Goal: Task Accomplishment & Management: Complete application form

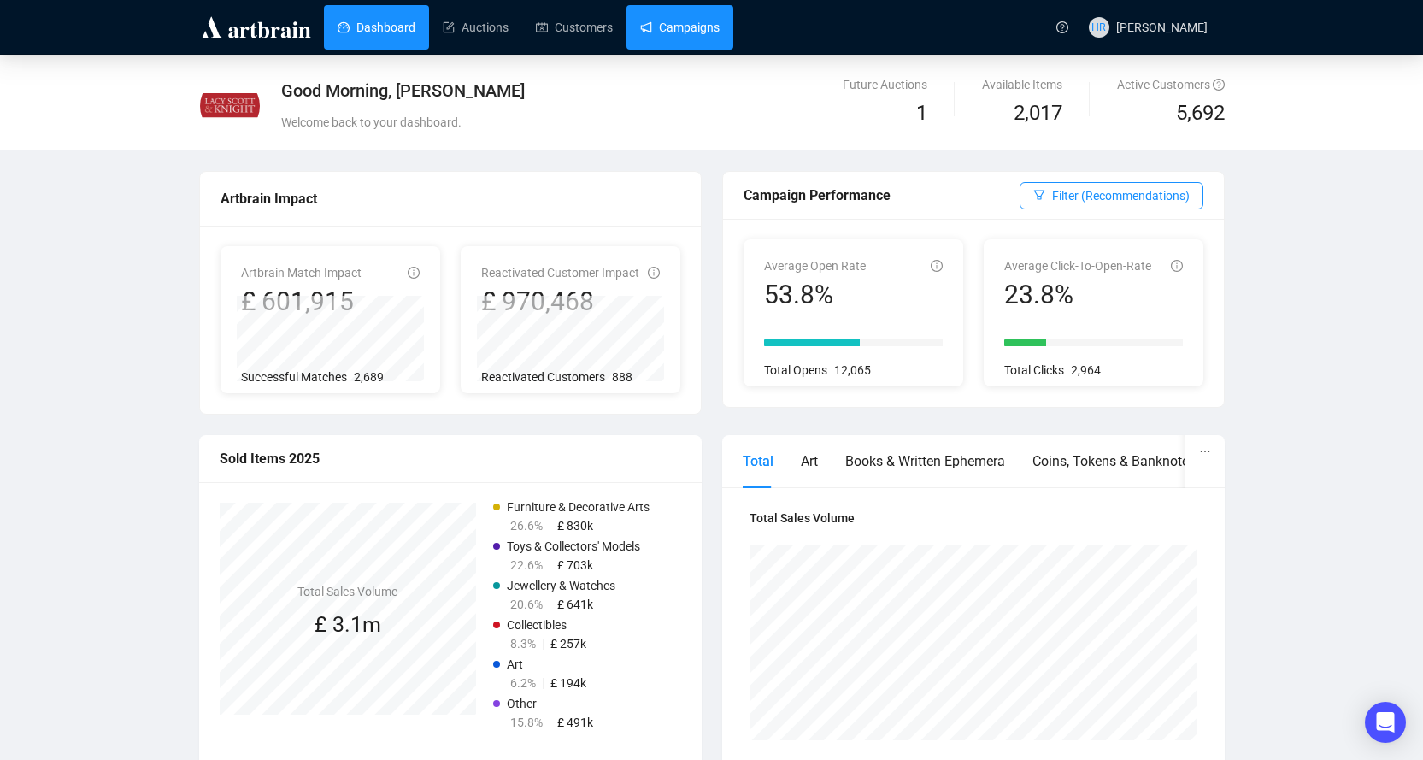
click at [667, 20] on link "Campaigns" at bounding box center [679, 27] width 79 height 44
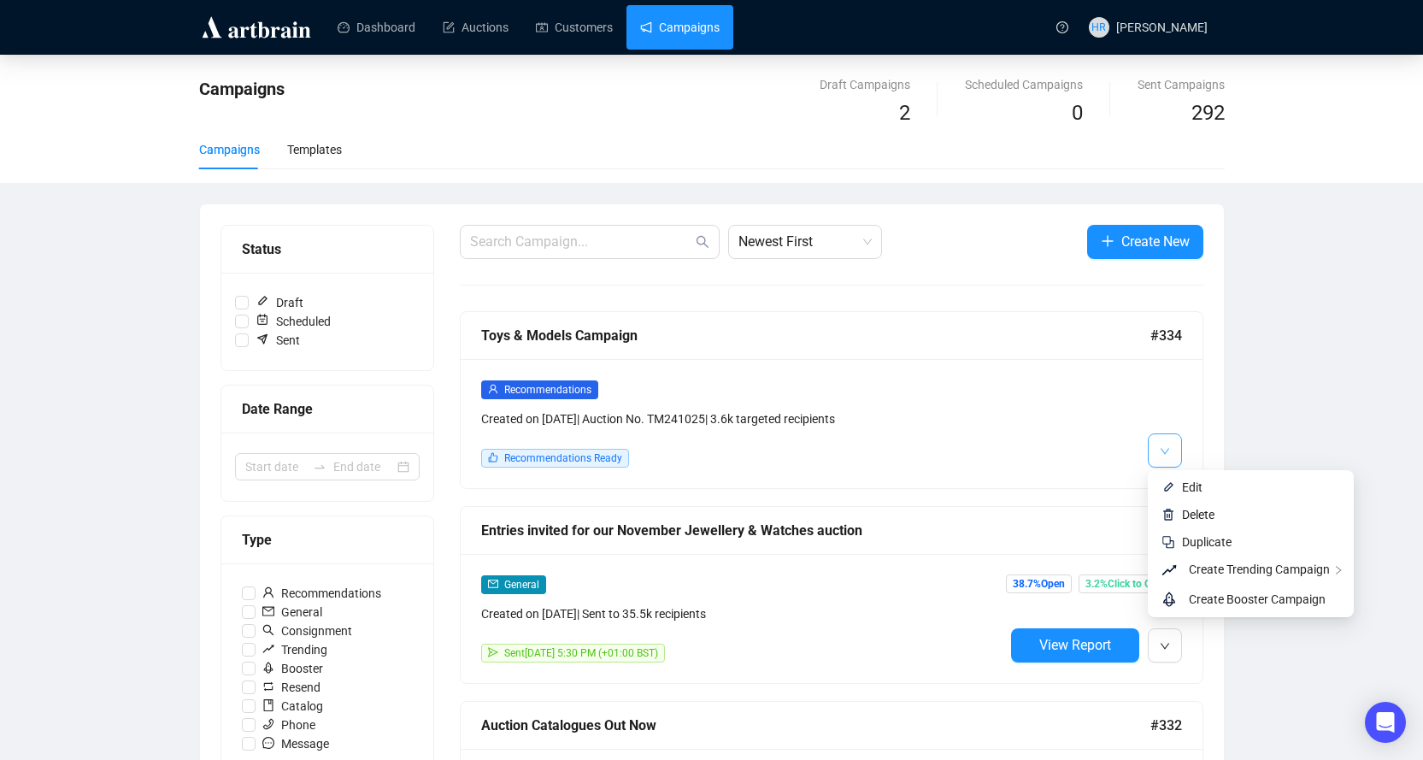
click at [1152, 447] on button "button" at bounding box center [1164, 450] width 34 height 34
click at [1165, 451] on icon "down" at bounding box center [1164, 451] width 10 height 10
click at [1172, 487] on img at bounding box center [1168, 487] width 14 height 14
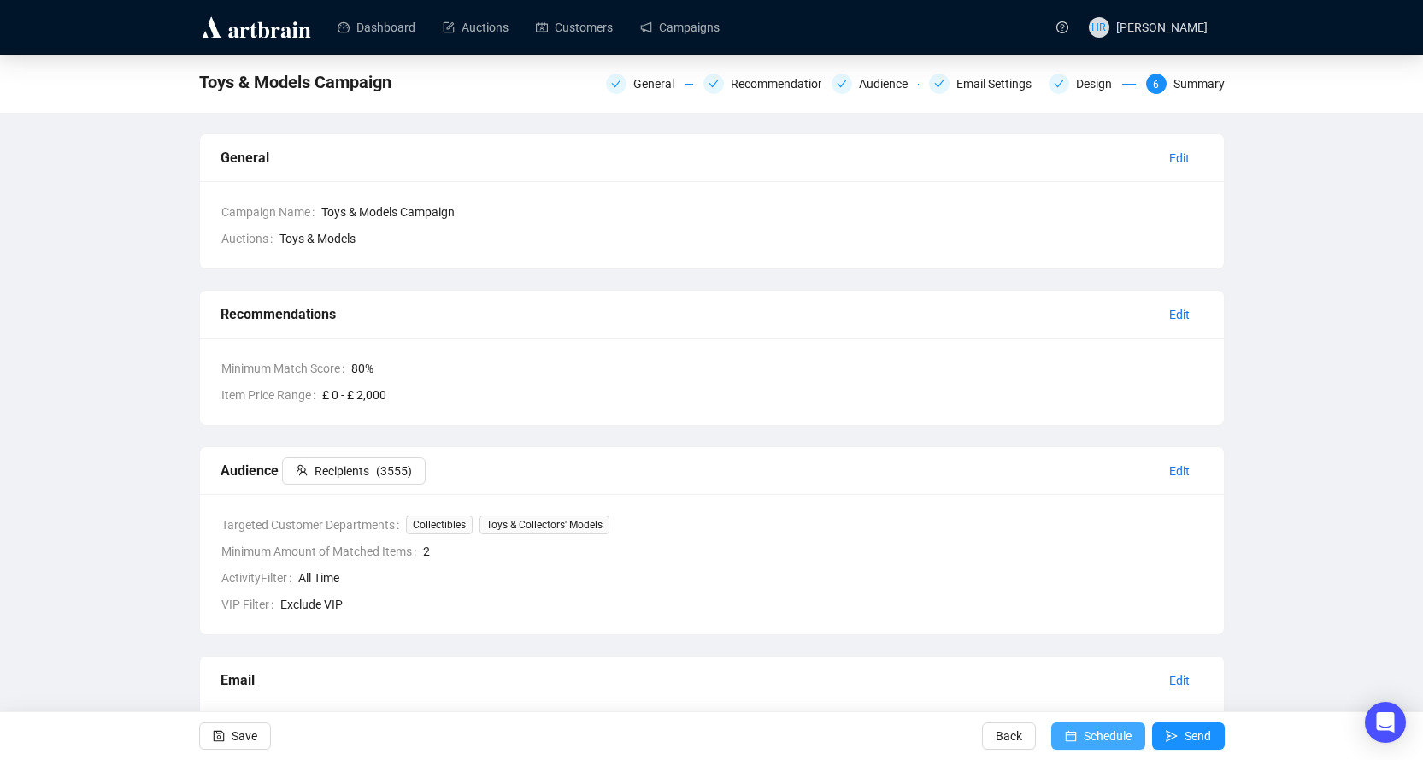
click at [1100, 732] on span "Schedule" at bounding box center [1107, 736] width 48 height 48
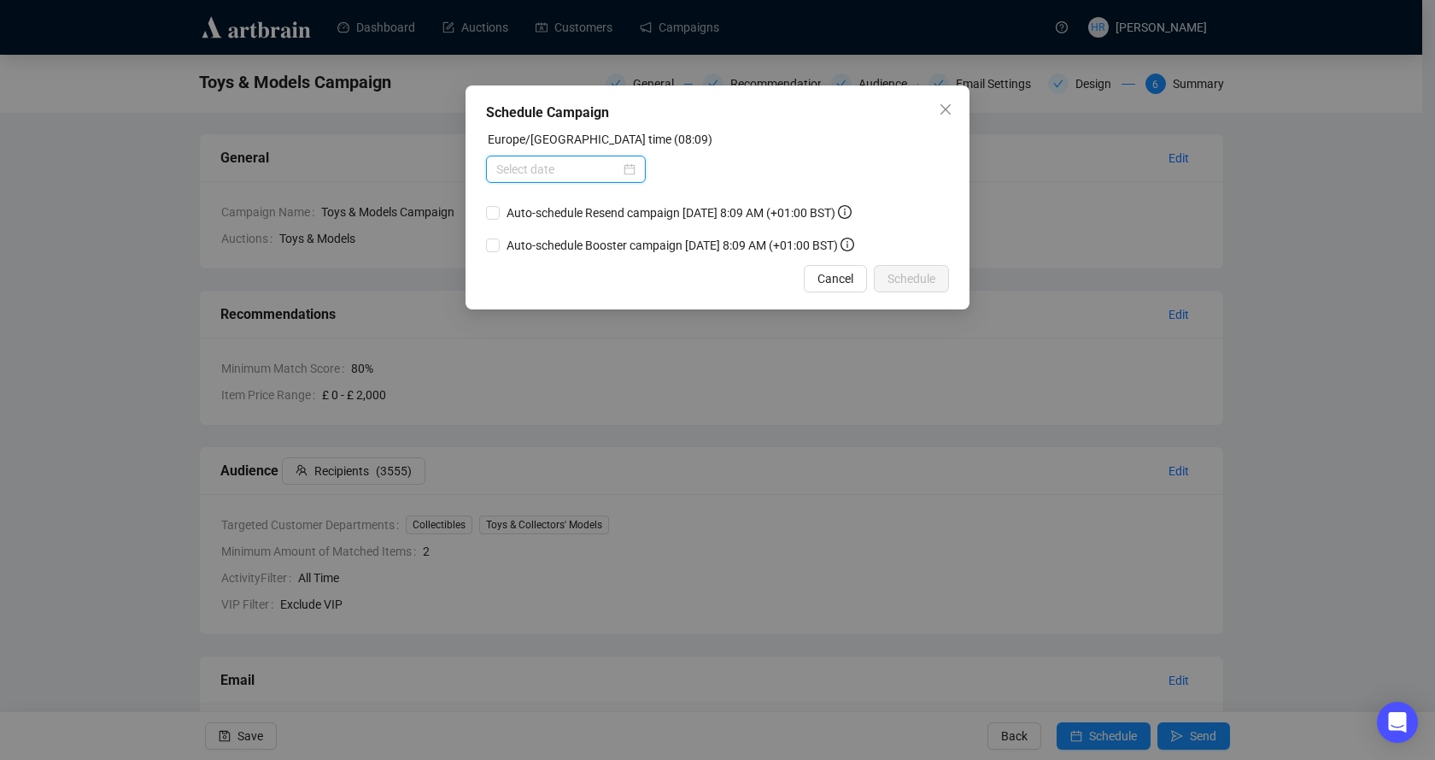
click at [506, 167] on input at bounding box center [558, 169] width 124 height 19
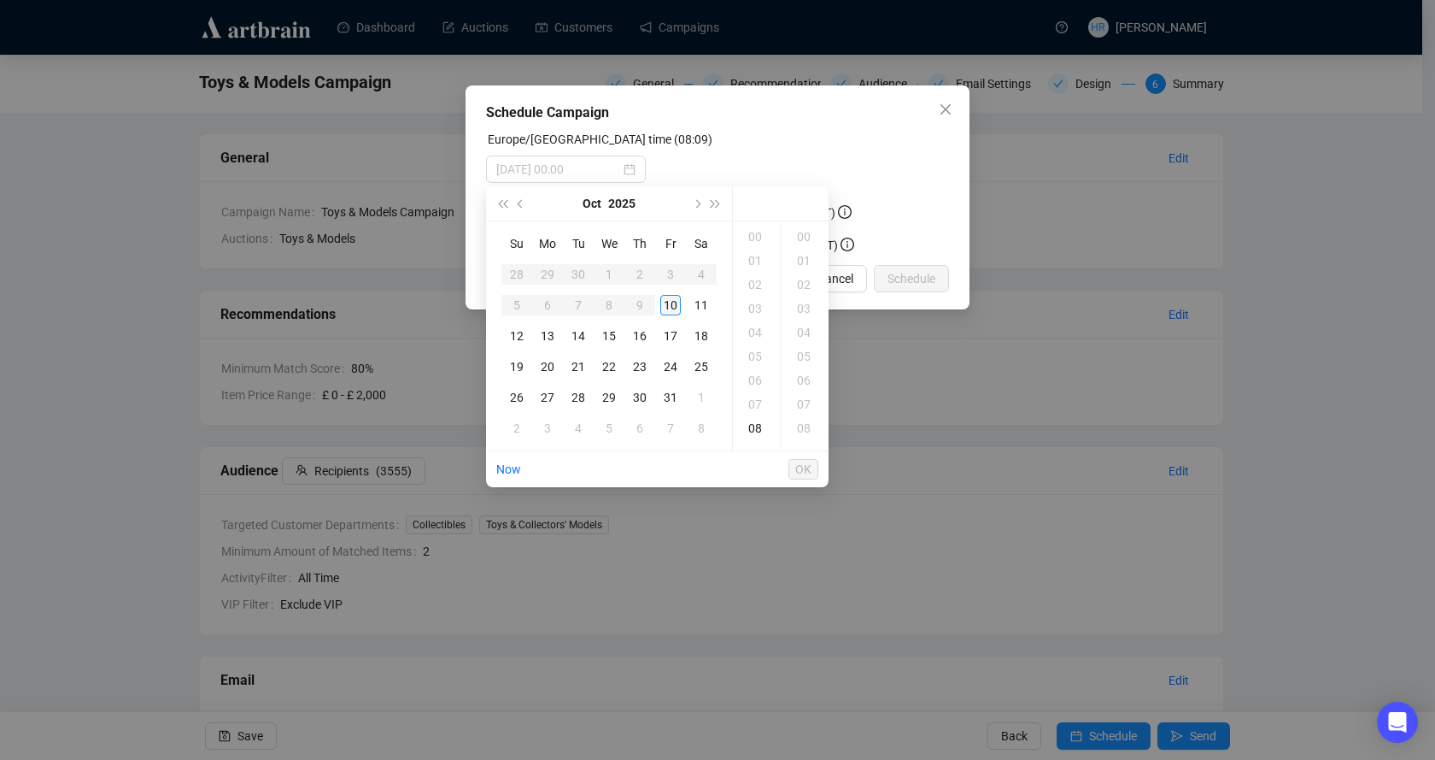
click at [672, 312] on div "10" at bounding box center [670, 305] width 21 height 21
click at [754, 350] on div "13" at bounding box center [756, 356] width 41 height 24
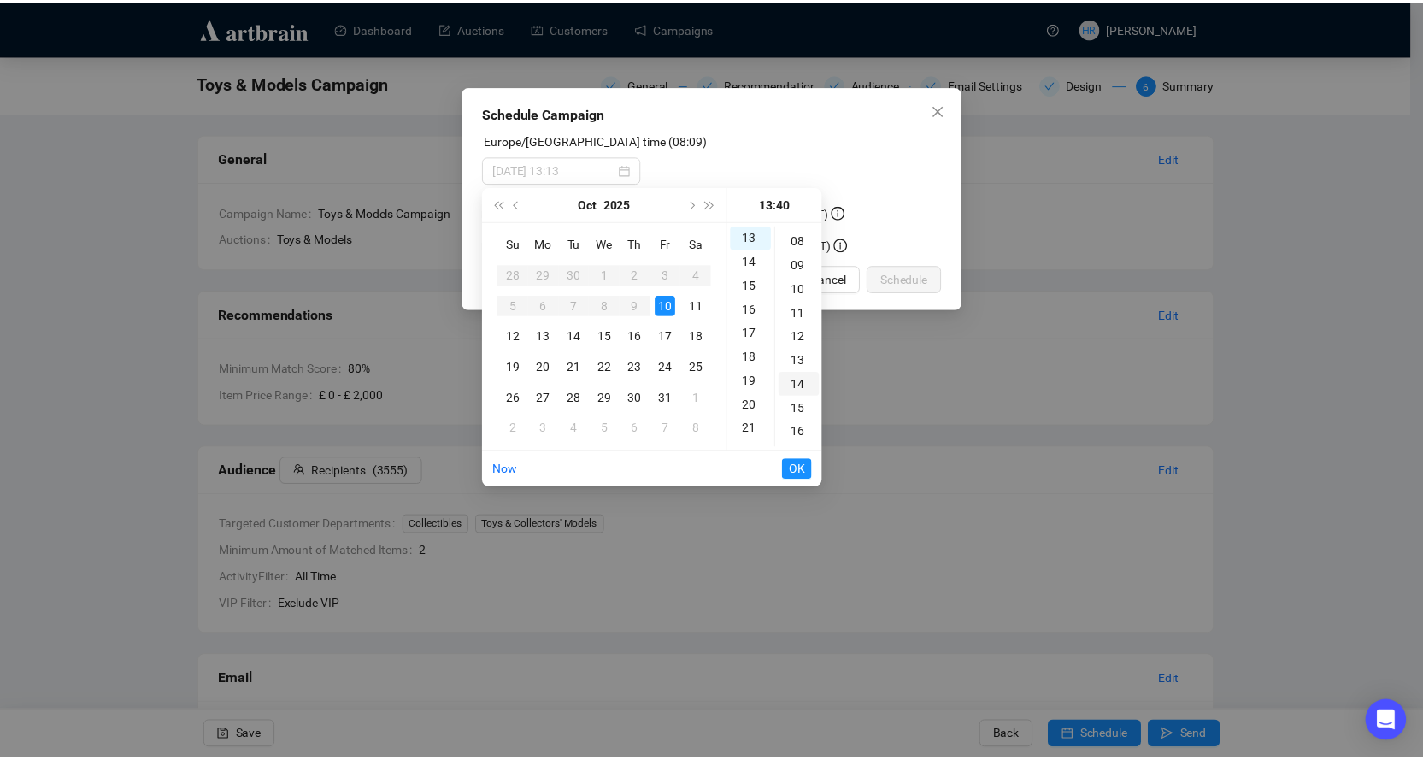
scroll to position [0, 0]
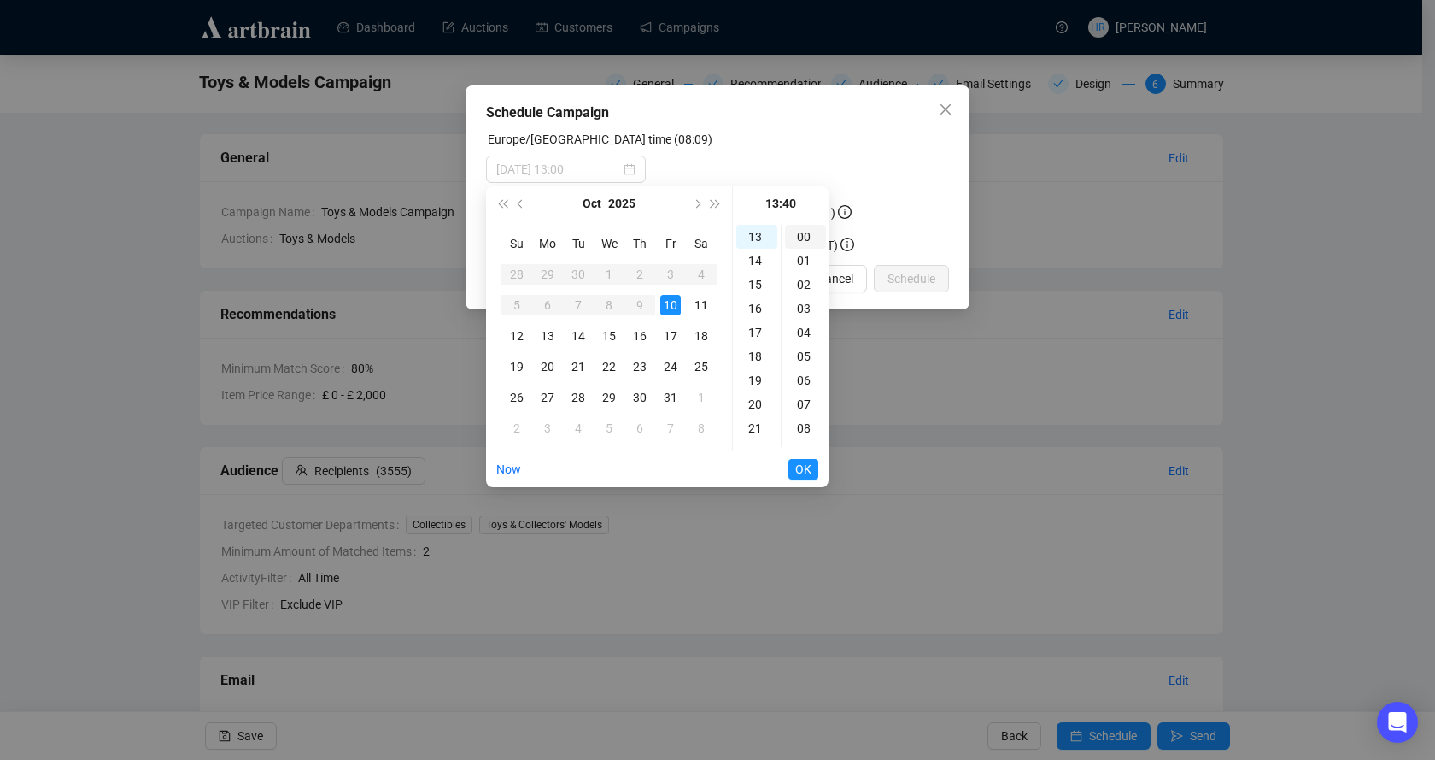
click at [800, 234] on div "00" at bounding box center [805, 237] width 41 height 24
type input "[DATE] 13:00"
click at [803, 472] on span "OK" at bounding box center [803, 469] width 16 height 32
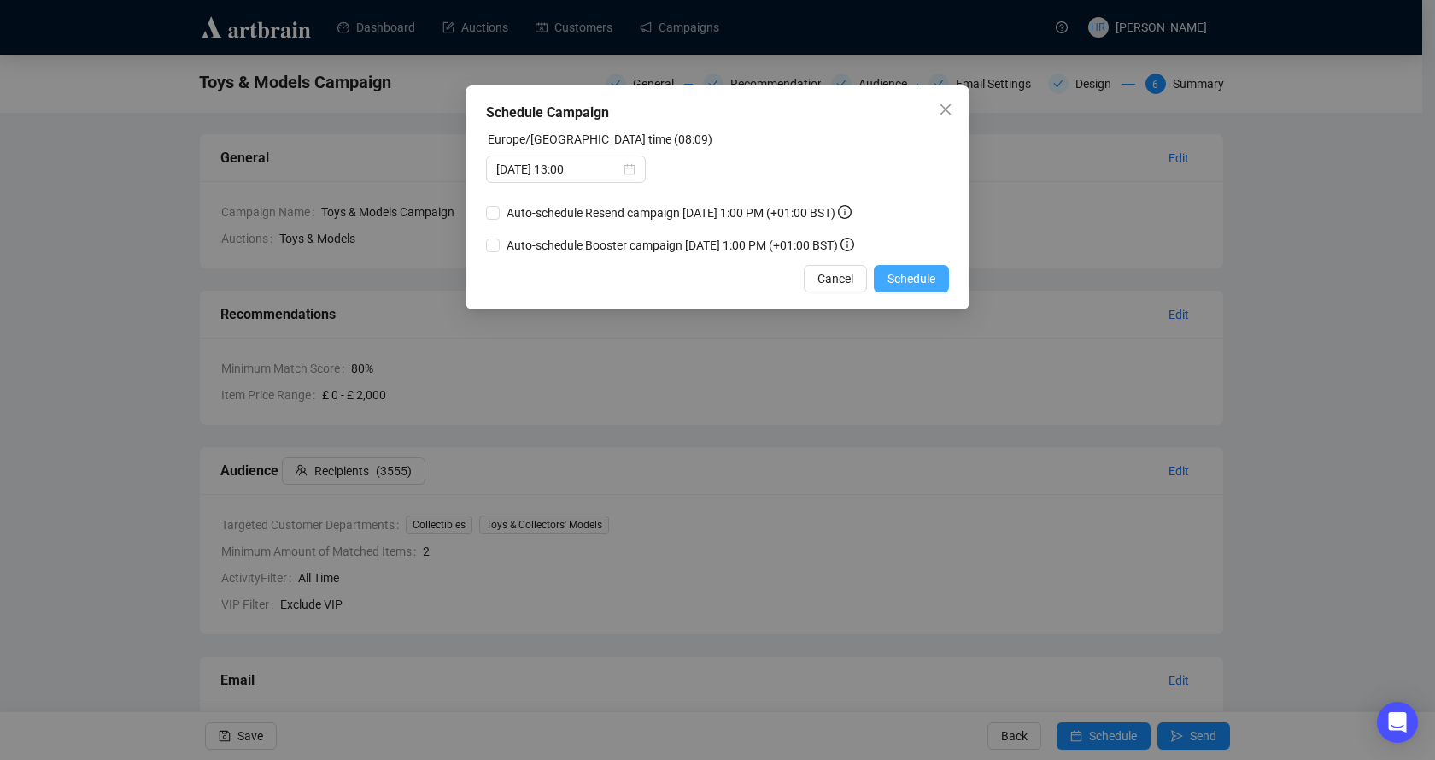
click at [905, 276] on span "Schedule" at bounding box center [912, 278] width 48 height 19
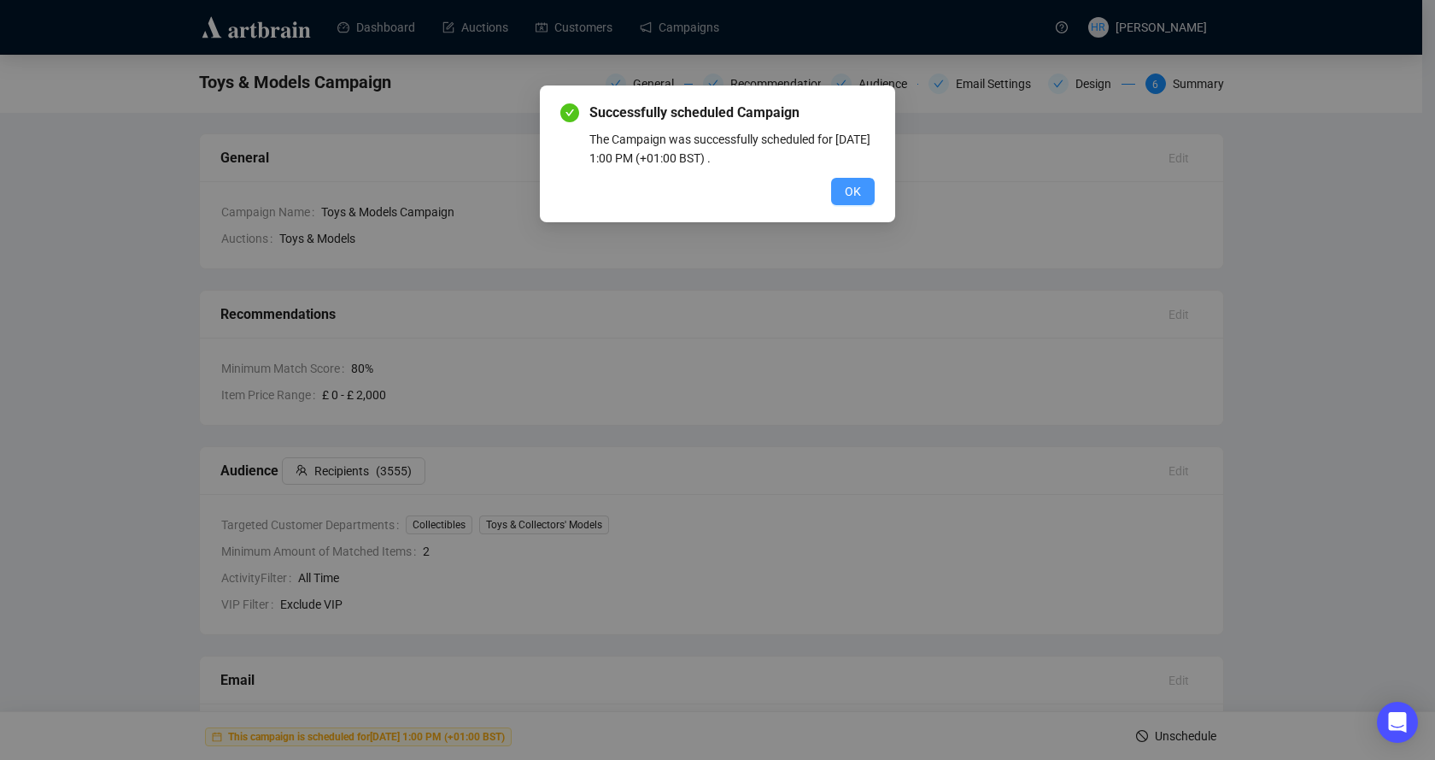
click at [857, 188] on span "OK" at bounding box center [853, 191] width 16 height 19
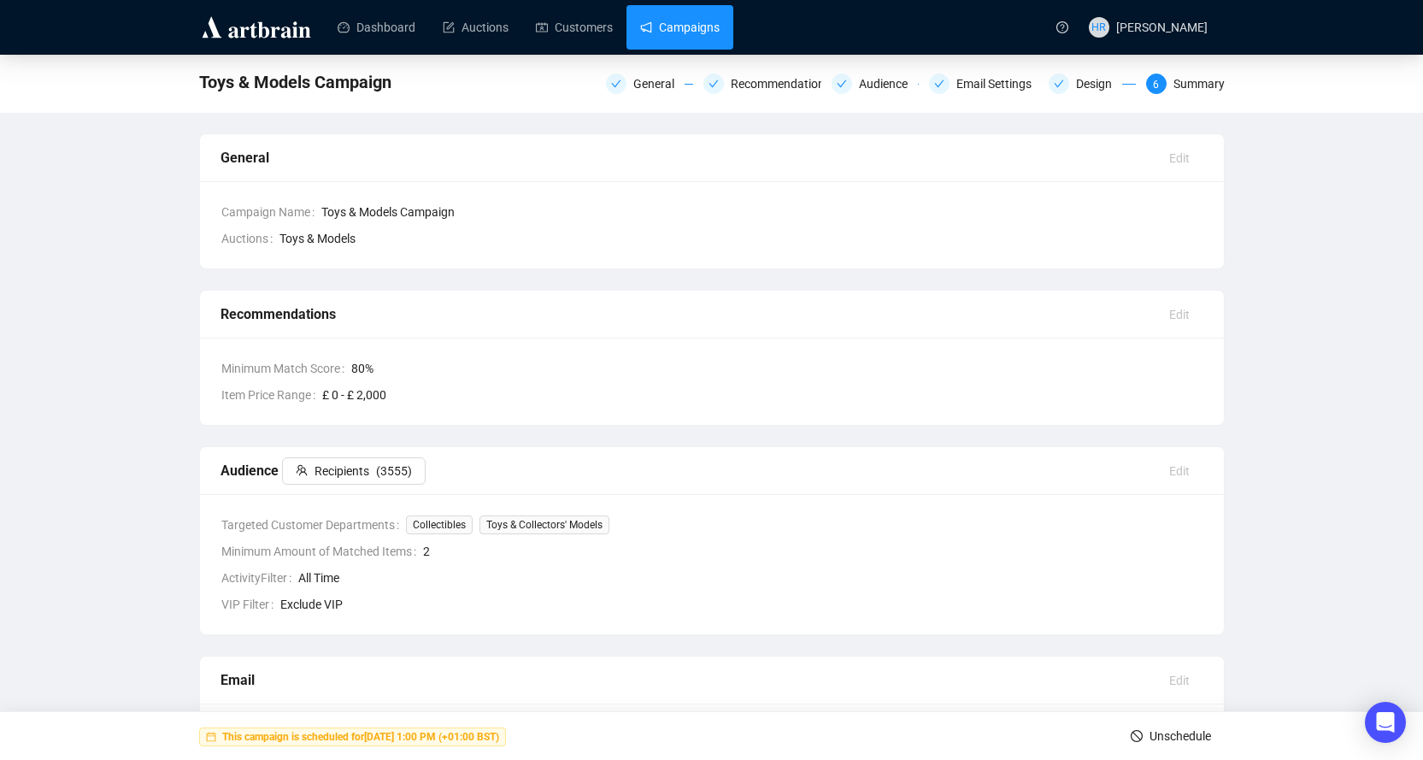
click at [654, 15] on link "Campaigns" at bounding box center [679, 27] width 79 height 44
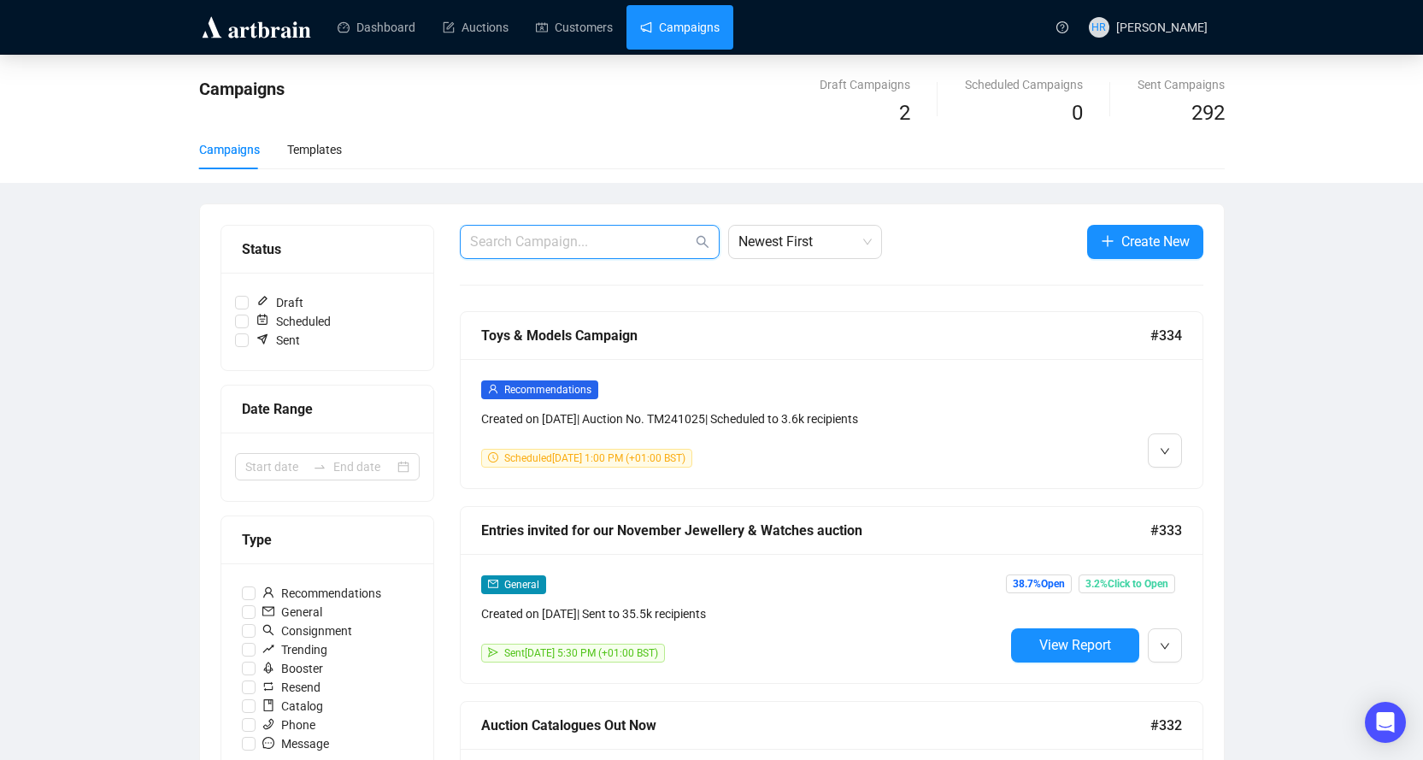
click at [591, 243] on input "text" at bounding box center [581, 242] width 222 height 21
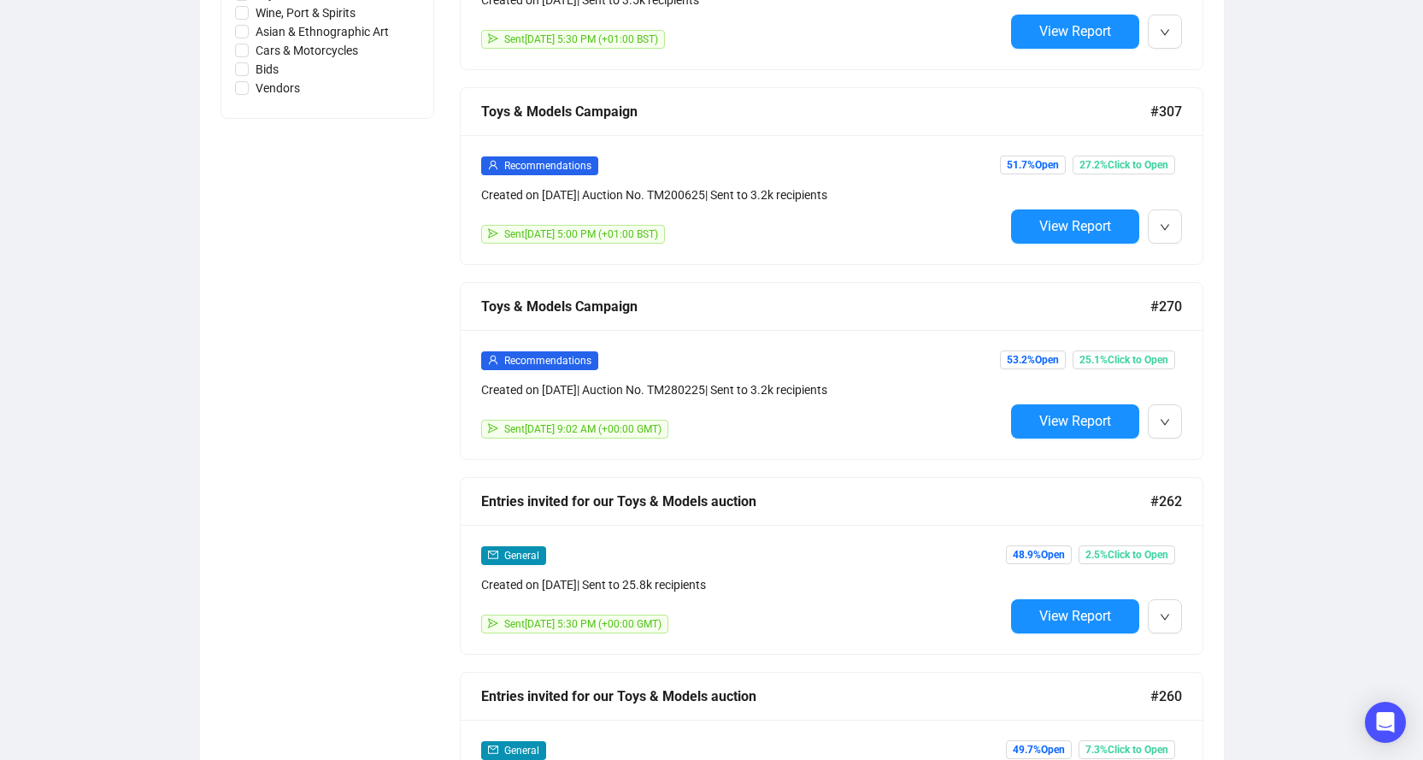
scroll to position [1169, 0]
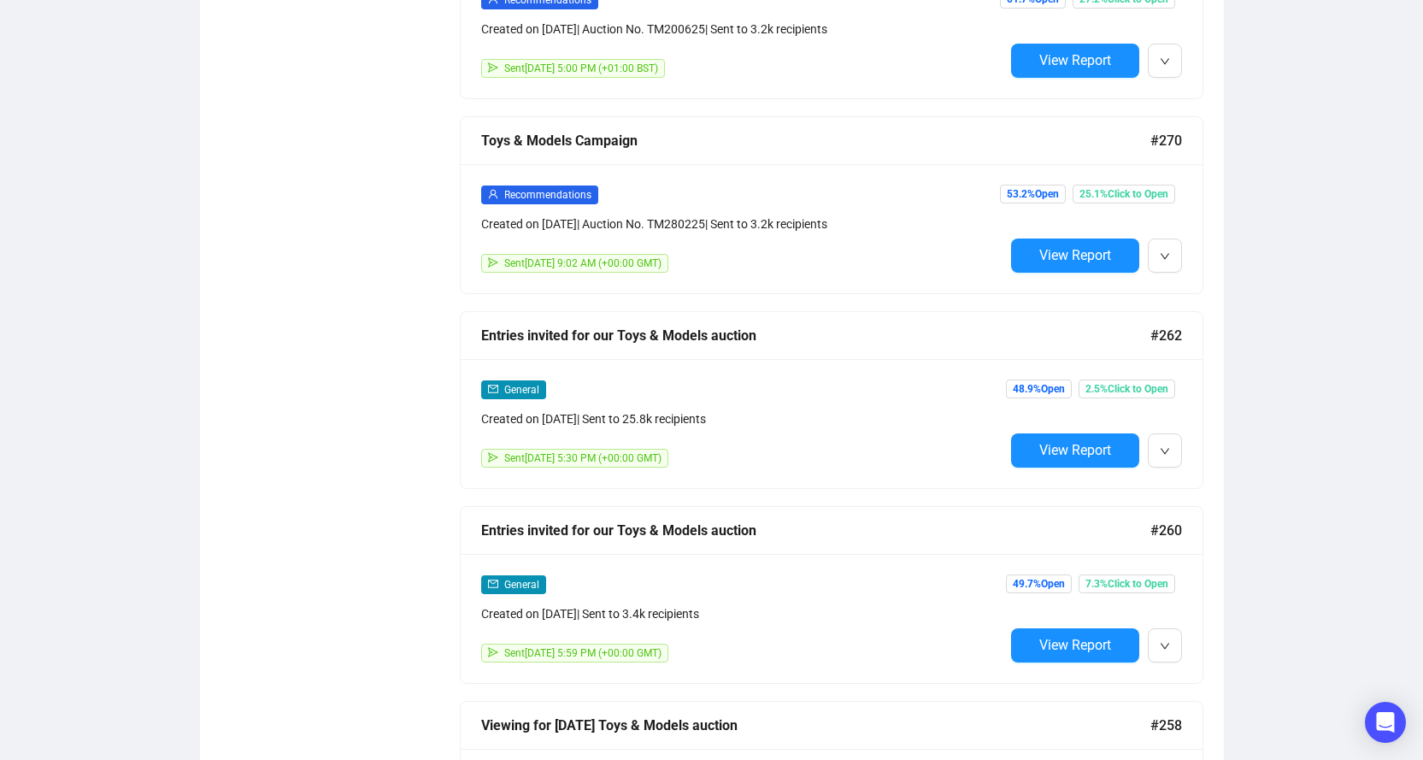
type input "toys"
